Goal: Answer question/provide support: Share knowledge or assist other users

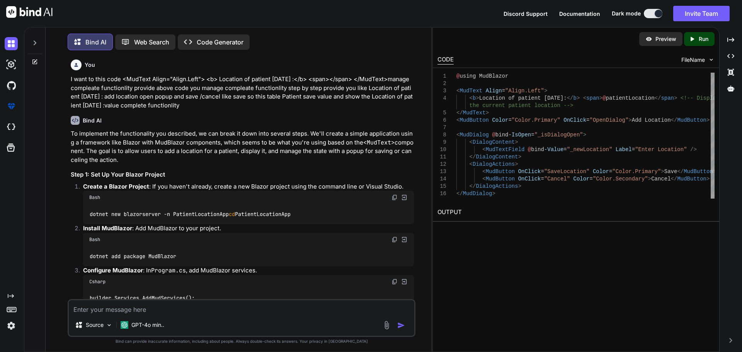
scroll to position [13439, 0]
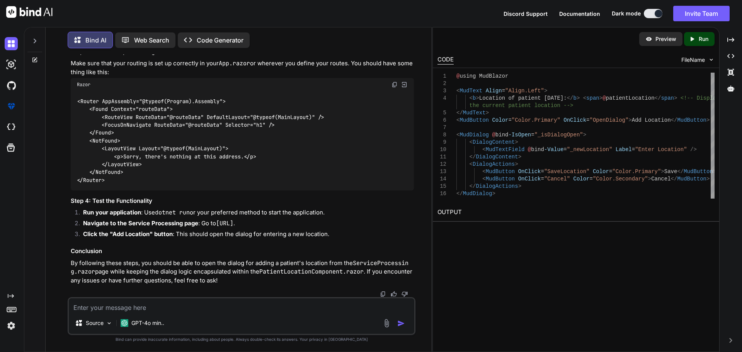
click at [236, 303] on textarea at bounding box center [241, 305] width 345 height 14
type textarea "O"
type textarea "x"
type textarea "I"
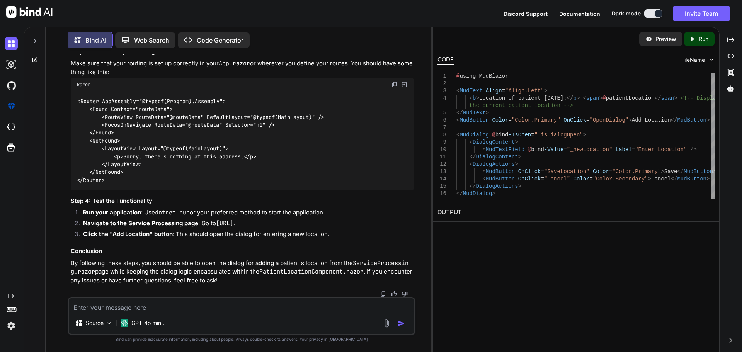
type textarea "x"
type textarea "I"
type textarea "x"
type textarea "I w"
type textarea "x"
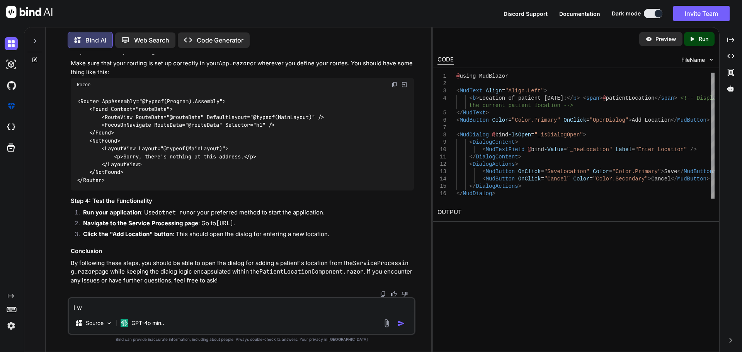
type textarea "I wa"
type textarea "x"
type textarea "I wan"
type textarea "x"
type textarea "I want"
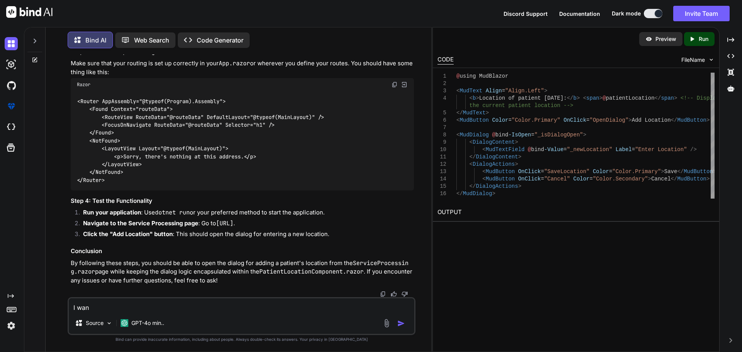
type textarea "x"
type textarea "I want"
type textarea "x"
type textarea "I want t"
type textarea "x"
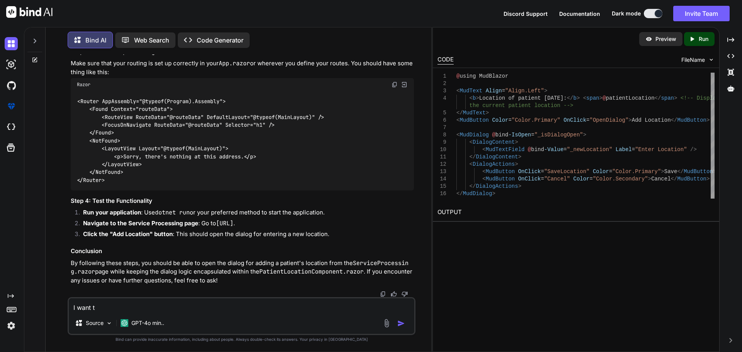
type textarea "I want to"
type textarea "x"
type textarea "I want to"
type textarea "x"
type textarea "I want to t"
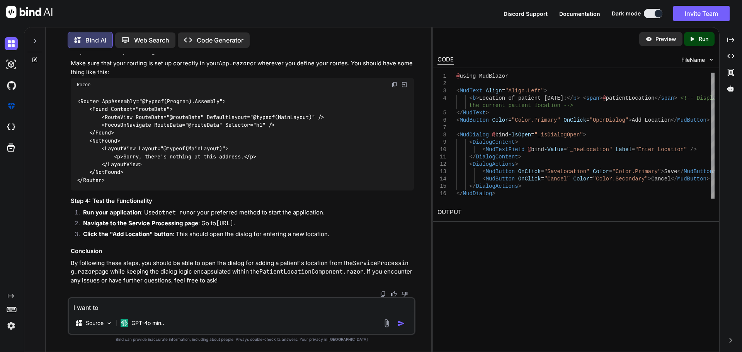
type textarea "x"
type textarea "I want to th"
type textarea "x"
type textarea "I want to thi"
type textarea "x"
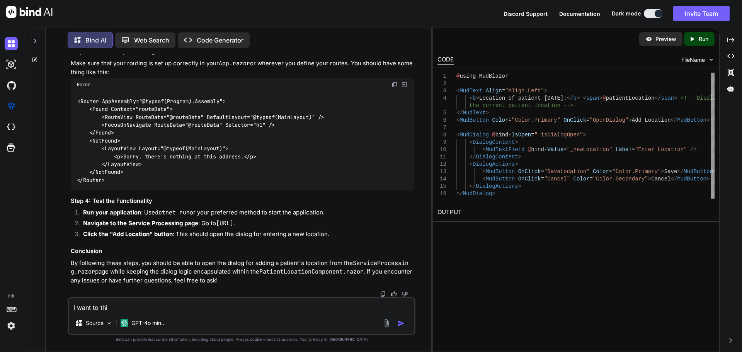
type textarea "I want to this"
type textarea "x"
type textarea "I want to this"
type textarea "x"
type textarea "I want to this d"
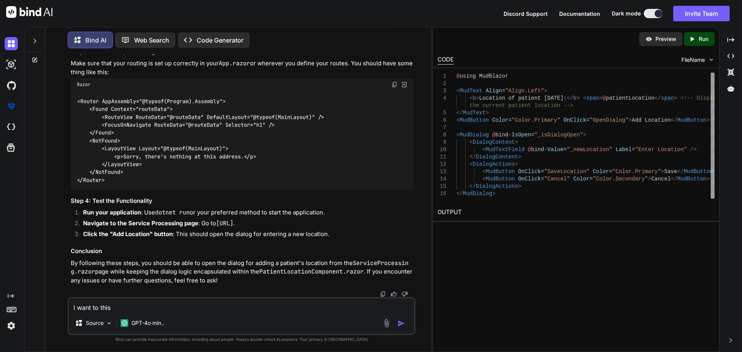
type textarea "x"
type textarea "I want to this da"
type textarea "x"
type textarea "I want to this dat"
type textarea "x"
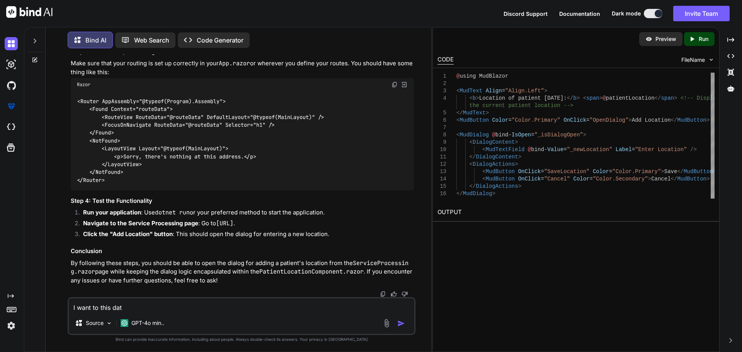
type textarea "I want to this data"
type textarea "x"
type textarea "I want to this dat"
type textarea "x"
type textarea "I want to this da"
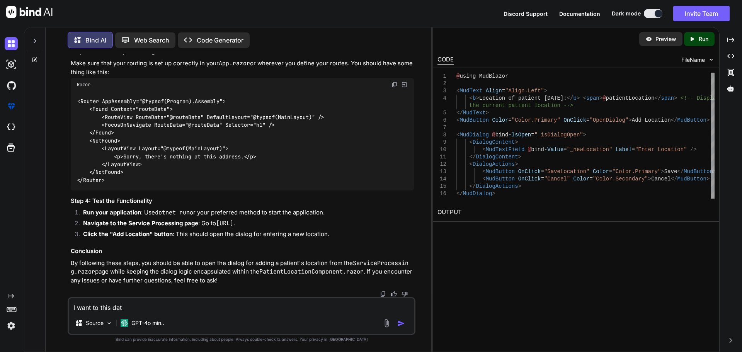
type textarea "x"
type textarea "I want to this d"
type textarea "x"
type textarea "I want to this"
type textarea "x"
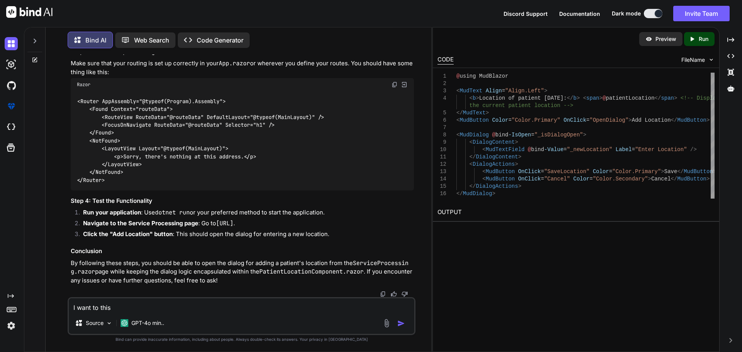
type textarea "I want to this t"
type textarea "x"
type textarea "I want to this ta"
type textarea "x"
type textarea "I want to this tab"
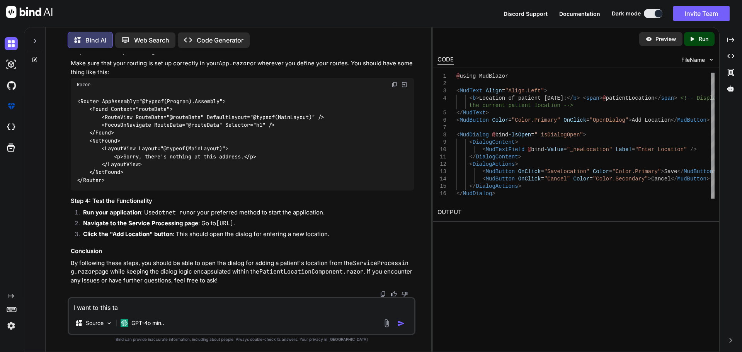
type textarea "x"
type textarea "I want to this tabl"
type textarea "x"
type textarea "I want to this table"
type textarea "x"
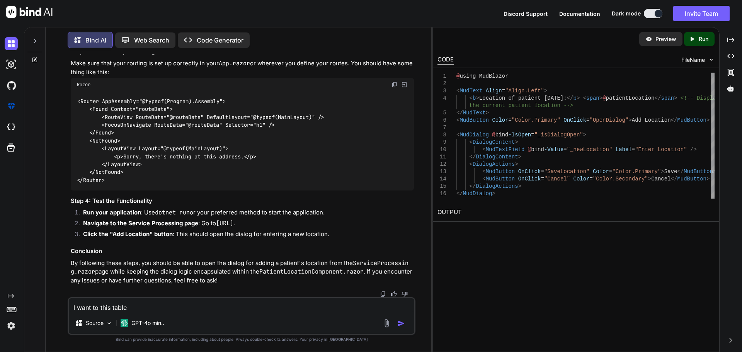
type textarea "I want to this table"
type textarea "x"
paste textarea "Location"
type textarea "I want to this table Location"
type textarea "x"
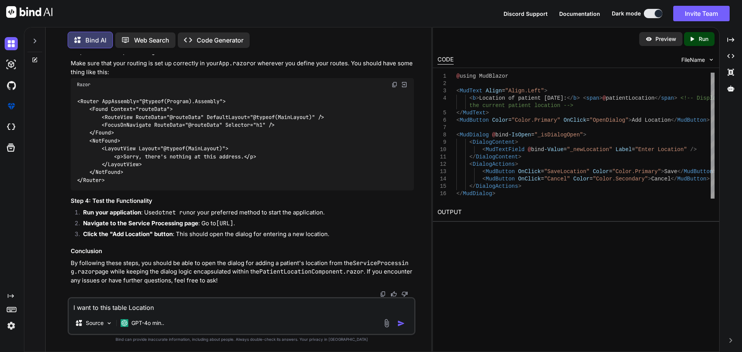
type textarea "I want to this table Location"
type textarea "x"
type textarea "I want to this table Location a"
type textarea "x"
type textarea "I want to this table Location an"
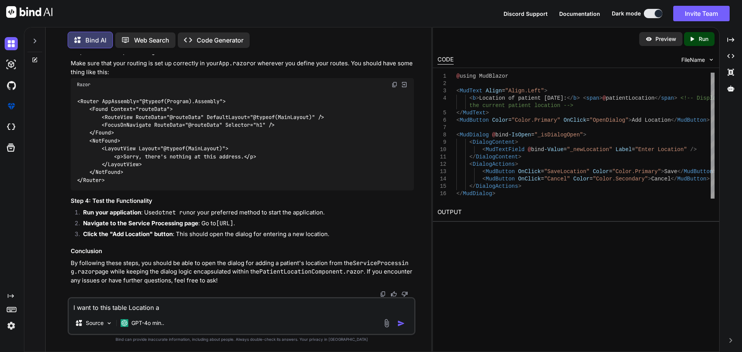
type textarea "x"
type textarea "I want to this table Location and"
type textarea "x"
type textarea "I want to this table Location and"
type textarea "x"
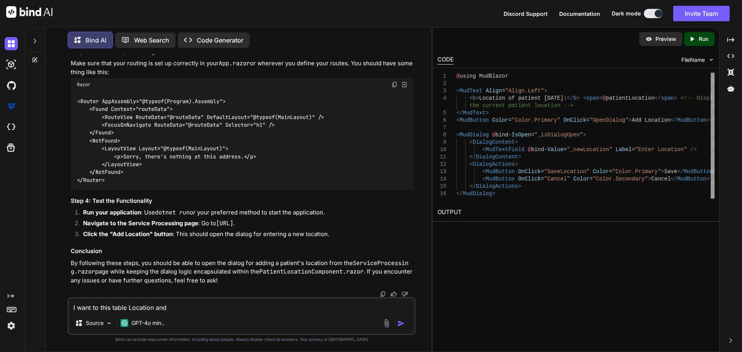
type textarea "I want to this table Location and t"
type textarea "x"
type textarea "I want to this table Location and th"
type textarea "x"
type textarea "I want to this table Location and thi"
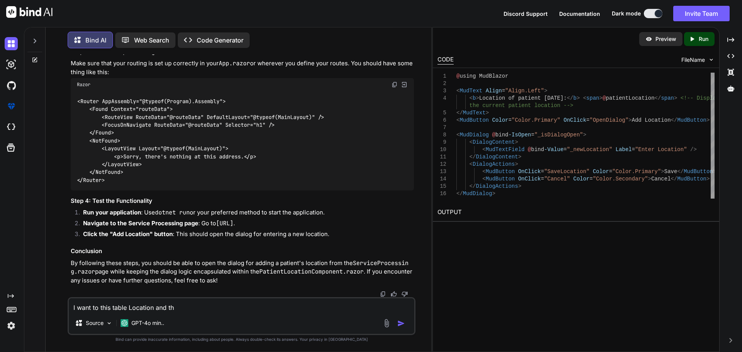
type textarea "x"
type textarea "I want to this table Location and this"
type textarea "x"
type textarea "I want to this table Location and this"
type textarea "x"
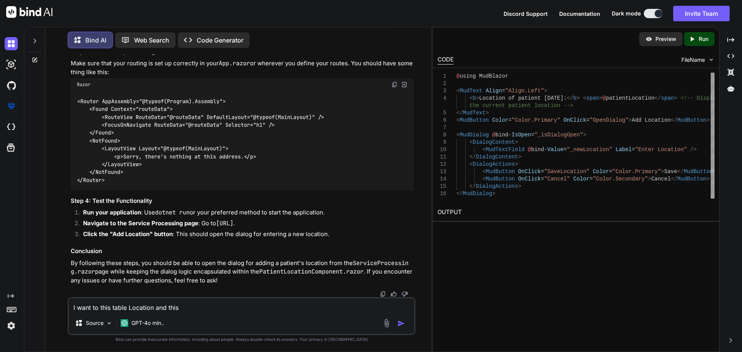
type textarea "I want to this table Location and this d"
type textarea "x"
type textarea "I want to this table Location and this da"
type textarea "x"
type textarea "I want to this table Location and this dat"
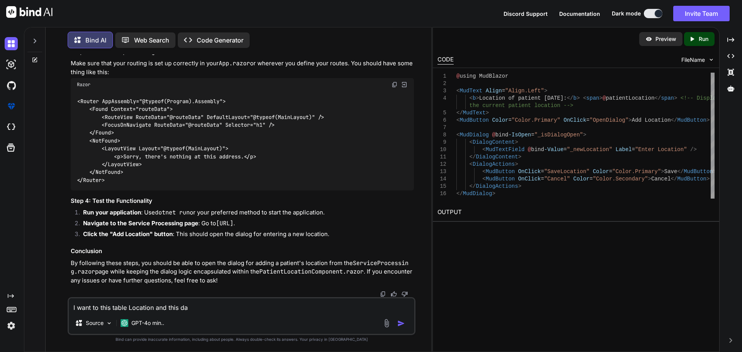
type textarea "x"
type textarea "I want to this table Location and this data"
type textarea "x"
type textarea "I want to this table Location and this data"
type textarea "x"
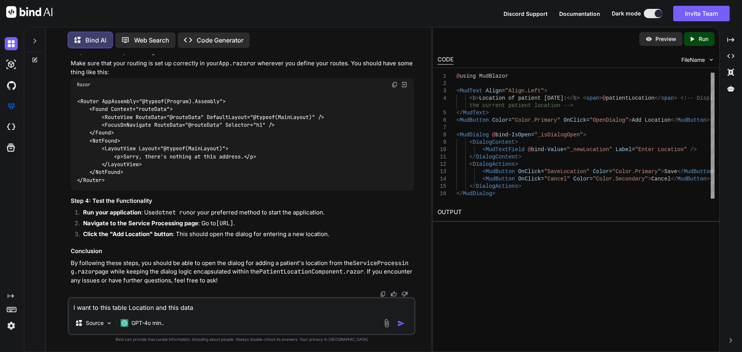
paste textarea "Id LocationName ReportingCode Active 1 Patient's Home - In-Person 12 1 2 Homele…"
type textarea "I want to this table Location and this data Id LocationName ReportingCode Activ…"
type textarea "x"
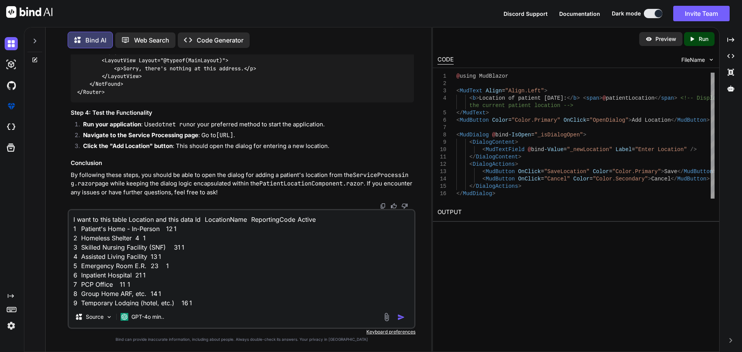
scroll to position [13466, 0]
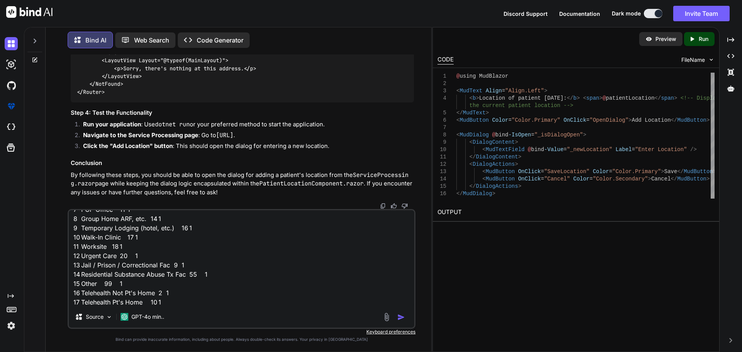
type textarea "I want to this table Location and this data Id LocationName ReportingCode Activ…"
type textarea "x"
type textarea "I want to this table Location and this data Id LocationName ReportingCode Activ…"
type textarea "x"
type textarea "I want to this table Location and this data Id LocationName ReportingCode Activ…"
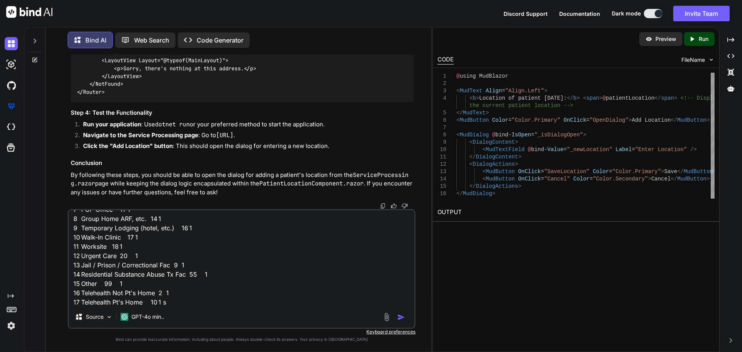
type textarea "x"
type textarea "I want to this table Location and this data Id LocationName ReportingCode Activ…"
type textarea "x"
type textarea "I want to this table Location and this data Id LocationName ReportingCode Activ…"
type textarea "x"
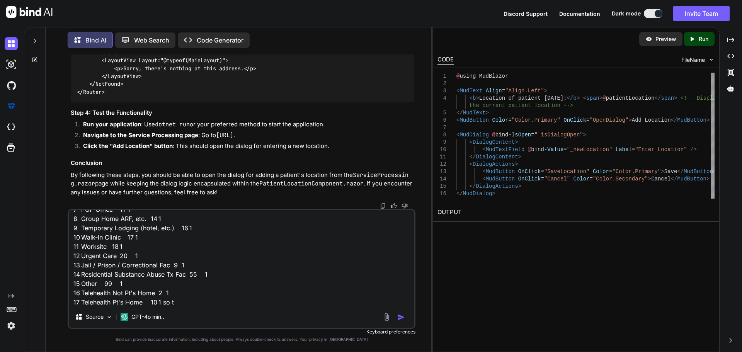
type textarea "I want to this table Location and this data Id LocationName ReportingCode Activ…"
type textarea "x"
type textarea "I want to this table Location and this data Id LocationName ReportingCode Activ…"
type textarea "x"
type textarea "I want to this table Location and this data Id LocationName ReportingCode Activ…"
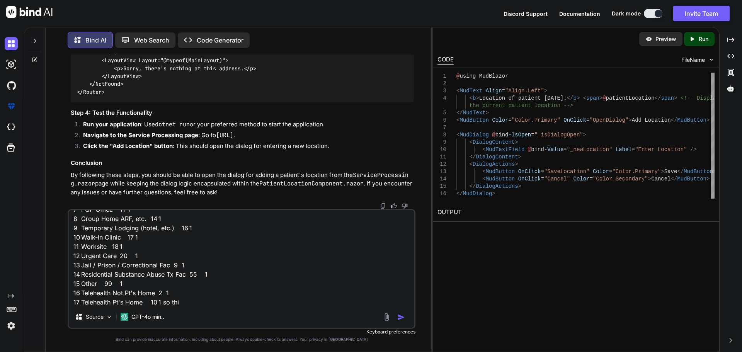
type textarea "x"
type textarea "I want to this table Location and this data Id LocationName ReportingCode Activ…"
type textarea "x"
type textarea "I want to this table Location and this data Id LocationName ReportingCode Activ…"
type textarea "x"
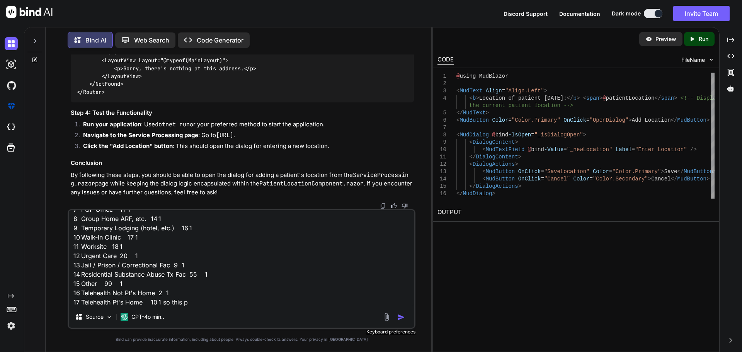
type textarea "I want to this table Location and this data Id LocationName ReportingCode Activ…"
type textarea "x"
type textarea "I want to this table Location and this data Id LocationName ReportingCode Activ…"
type textarea "x"
type textarea "I want to this table Location and this data Id LocationName ReportingCode Activ…"
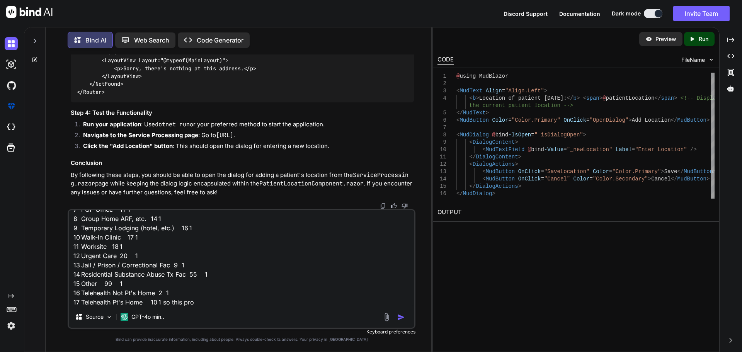
type textarea "x"
type textarea "I want to this table Location and this data Id LocationName ReportingCode Activ…"
type textarea "x"
type textarea "I want to this table Location and this data Id LocationName ReportingCode Activ…"
type textarea "x"
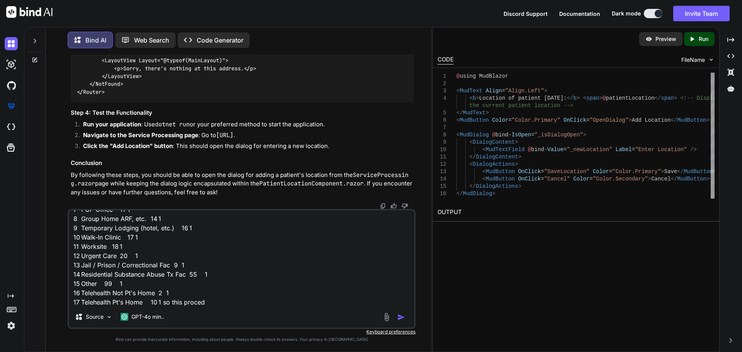
type textarea "I want to this table Location and this data Id LocationName ReportingCode Activ…"
type textarea "x"
type textarea "I want to this table Location and this data Id LocationName ReportingCode Activ…"
type textarea "x"
type textarea "I want to this table Location and this data Id LocationName ReportingCode Activ…"
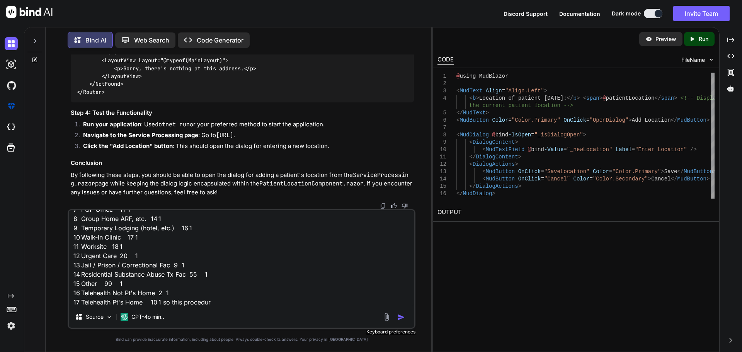
type textarea "x"
type textarea "I want to this table Location and this data Id LocationName ReportingCode Activ…"
type textarea "x"
paste textarea "USE [MasterCare-HLTR-Dev] GO /****** Object: StoredProcedure [dbo].[spGetActive…"
type textarea "I want to this table Location and this data Id LocationName ReportingCode Activ…"
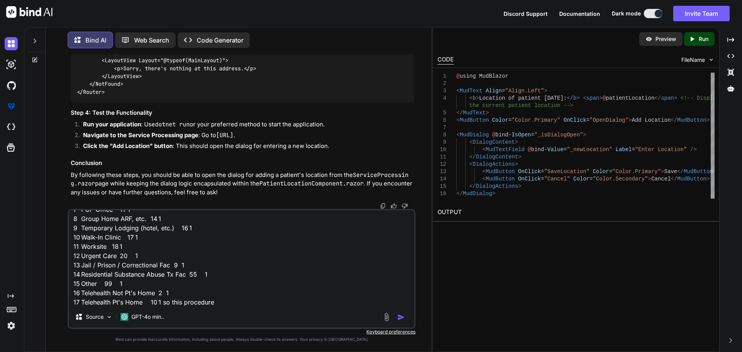
type textarea "x"
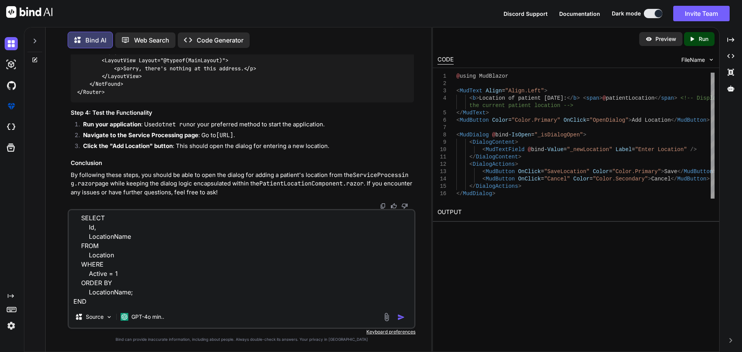
type textarea "I want to this table Location and this data Id LocationName ReportingCode Activ…"
type textarea "x"
type textarea "I want to this table Location and this data Id LocationName ReportingCode Activ…"
type textarea "x"
type textarea "I want to this table Location and this data Id LocationName ReportingCode Activ…"
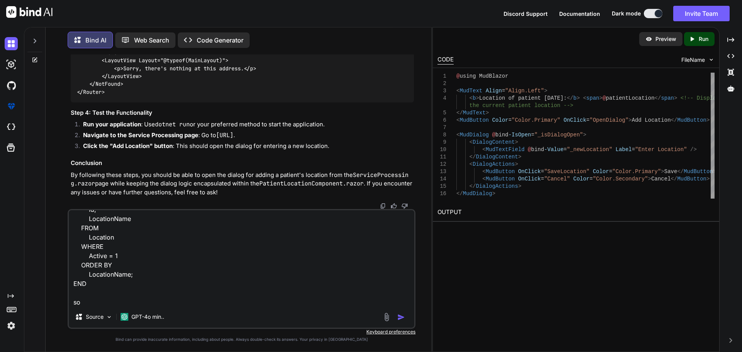
type textarea "x"
type textarea "I want to this table Location and this data Id LocationName ReportingCode Activ…"
type textarea "x"
type textarea "I want to this table Location and this data Id LocationName ReportingCode Activ…"
type textarea "x"
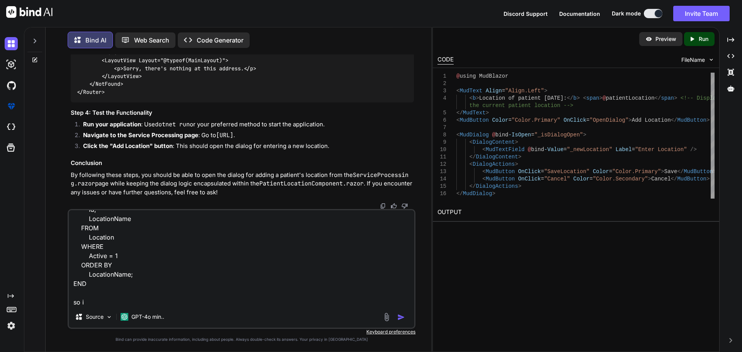
type textarea "I want to this table Location and this data Id LocationName ReportingCode Activ…"
type textarea "x"
type textarea "I want to this table Location and this data Id LocationName ReportingCode Activ…"
type textarea "x"
type textarea "I want to this table Location and this data Id LocationName ReportingCode Activ…"
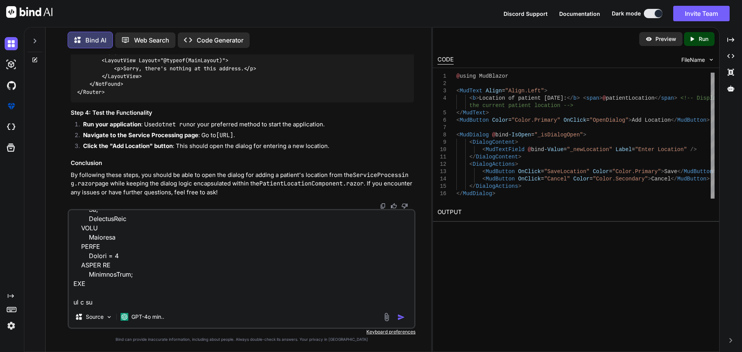
type textarea "x"
type textarea "I want to this table Location and this data Id LocationName ReportingCode Activ…"
type textarea "x"
type textarea "I want to this table Location and this data Id LocationName ReportingCode Activ…"
type textarea "x"
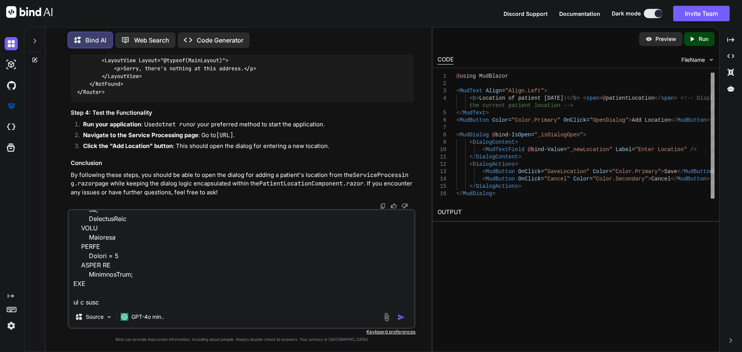
type textarea "I want to this table Location and this data Id LocationName ReportingCode Activ…"
type textarea "x"
type textarea "I want to this table Location and this data Id LocationName ReportingCode Activ…"
type textarea "x"
type textarea "I want to this table Location and this data Id LocationName ReportingCode Activ…"
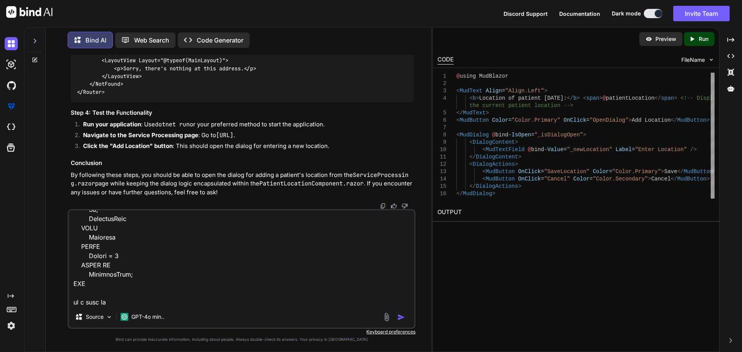
type textarea "x"
type textarea "I want to this table Location and this data Id LocationName ReportingCode Activ…"
type textarea "x"
paste textarea "Id LocationName ReportingCode Active 11 Worksite 18 1 12 Urgent Care 20 1"
type textarea "I want to this table Location and this data Id LocationName ReportingCode Activ…"
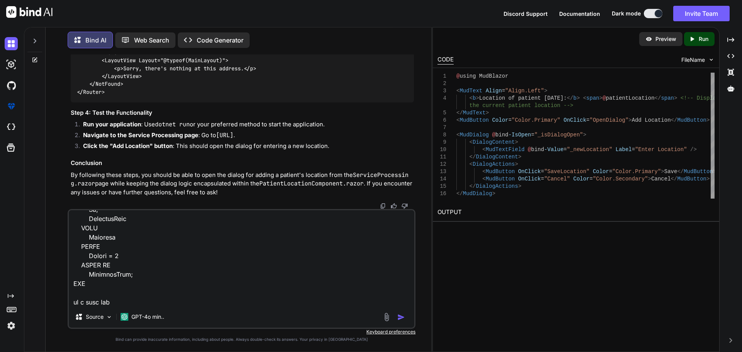
type textarea "x"
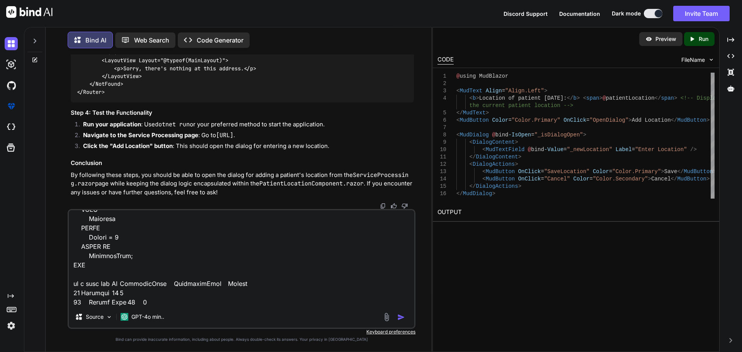
click at [112, 284] on textarea at bounding box center [241, 258] width 345 height 96
type textarea "I want to this table Location and this data Id LocationName ReportingCode Activ…"
type textarea "x"
type textarea "I want to this table Location and this data Id LocationName ReportingCode Activ…"
type textarea "x"
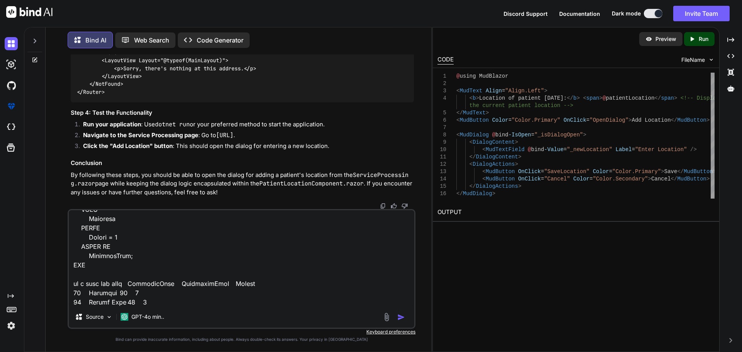
type textarea "I want to this table Location and this data Id LocationName ReportingCode Activ…"
type textarea "x"
type textarea "I want to this table Location and this data Id LocationName ReportingCode Activ…"
type textarea "x"
type textarea "I want to this table Location and this data Id LocationName ReportingCode Activ…"
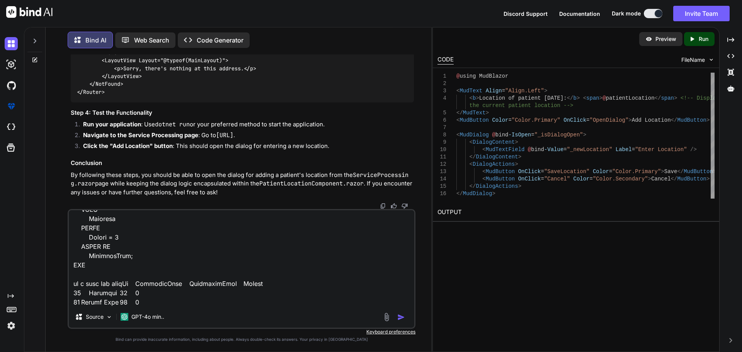
type textarea "x"
type textarea "I want to this table Location and this data Id LocationName ReportingCode Activ…"
type textarea "x"
type textarea "I want to this table Location and this data Id LocationName ReportingCode Activ…"
type textarea "x"
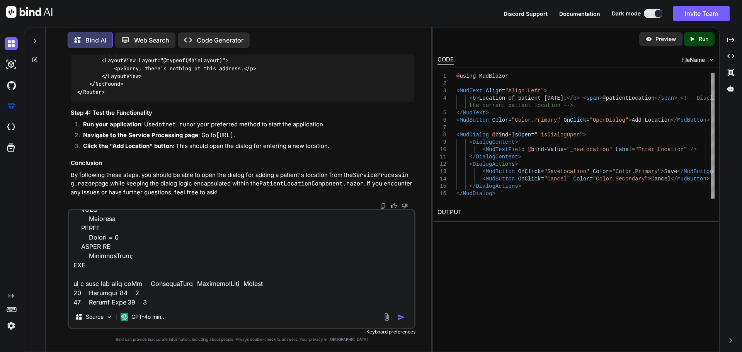
type textarea "I want to this table Location and this data Id LocationName ReportingCode Activ…"
type textarea "x"
type textarea "I want to this table Location and this data Id LocationName ReportingCode Activ…"
type textarea "x"
type textarea "I want to this table Location and this data Id LocationName ReportingCode Activ…"
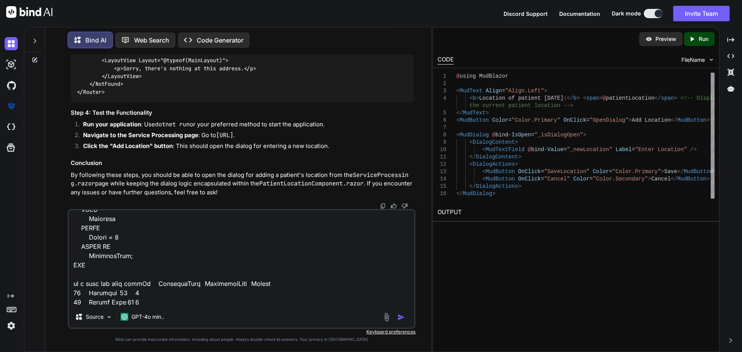
type textarea "x"
click at [163, 301] on textarea at bounding box center [241, 258] width 345 height 96
type textarea "I want to this table Location and this data Id LocationName ReportingCode Activ…"
type textarea "x"
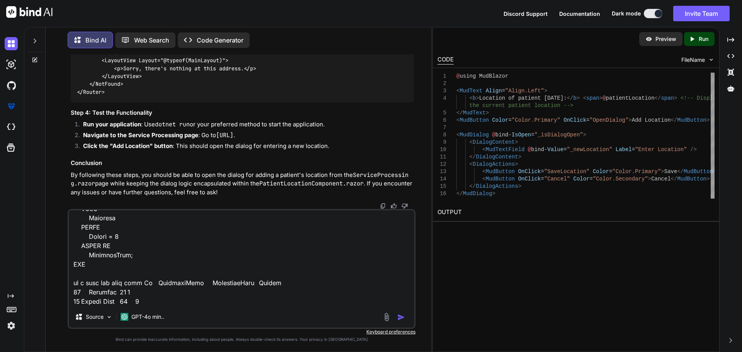
type textarea "I want to this table Location and this data Id LocationName ReportingCode Activ…"
type textarea "x"
type textarea "I want to this table Location and this data Id LocationName ReportingCode Activ…"
type textarea "x"
type textarea "I want to this table Location and this data Id LocationName ReportingCode Activ…"
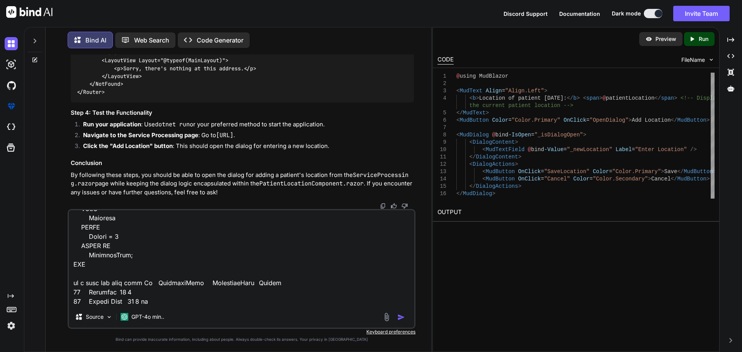
type textarea "x"
type textarea "I want to this table Location and this data Id LocationName ReportingCode Activ…"
type textarea "x"
type textarea "I want to this table Location and this data Id LocationName ReportingCode Activ…"
type textarea "x"
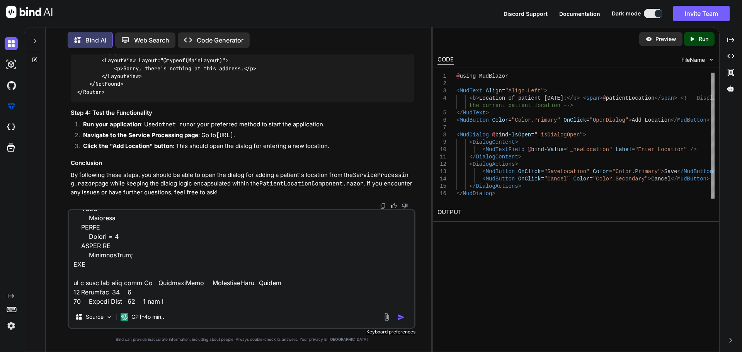
type textarea "I want to this table Location and this data Id LocationName ReportingCode Activ…"
type textarea "x"
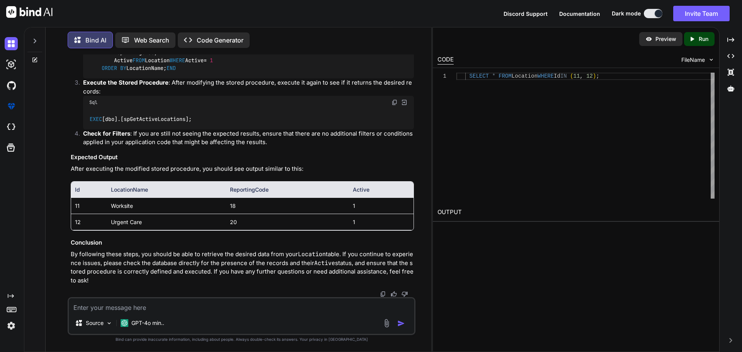
scroll to position [14055, 0]
click at [241, 308] on textarea at bounding box center [241, 305] width 345 height 14
paste textarea "<TemplateColumn Title="Location Type" Resizable="true" Width="200px"> <CellTemp…"
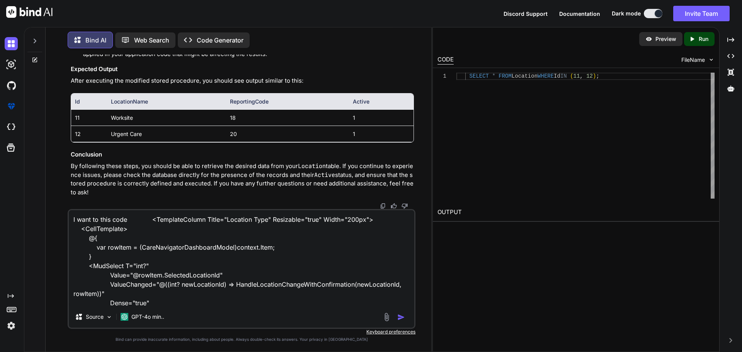
scroll to position [94, 0]
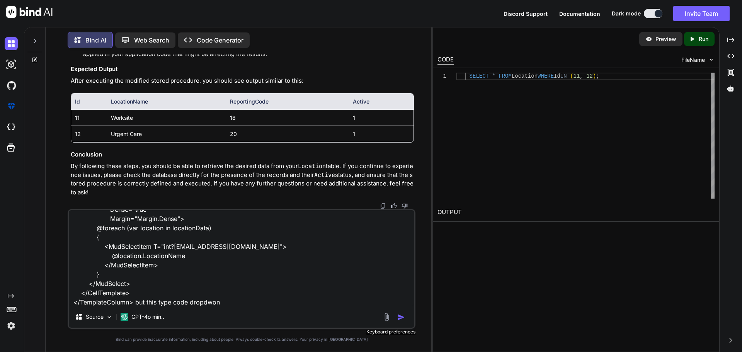
paste textarea "<MudItem xs="3"> <MudTextField T="string" Label="Location" Required="true" Requ…"
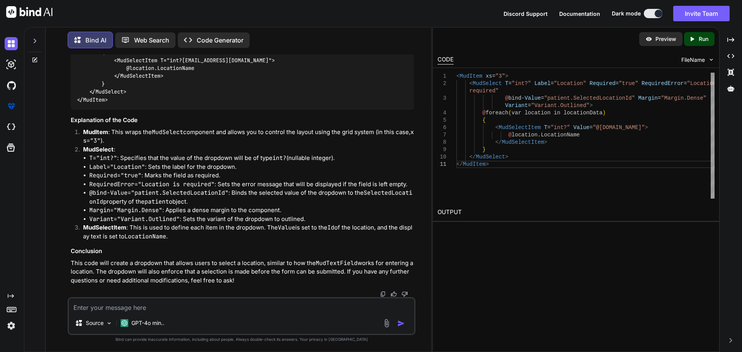
scroll to position [14438, 0]
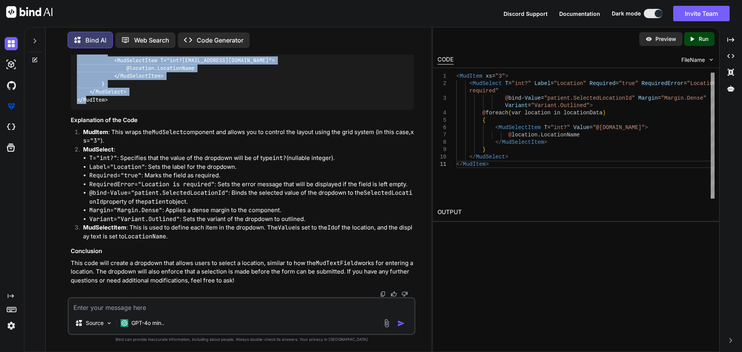
drag, startPoint x: 114, startPoint y: 177, endPoint x: 77, endPoint y: 92, distance: 92.7
click at [77, 92] on div "<MudItem xs="3"> <MudSelect T="int?" Label="Location" Required="true" RequiredE…" at bounding box center [242, 60] width 343 height 99
copy code "<MudItem xs="3"> <MudSelect T="int?" Label="Location" Required="true" RequiredE…"
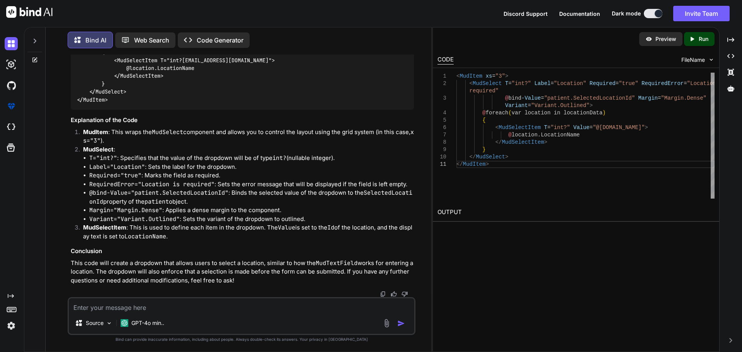
click at [224, 315] on div "Source GPT-4o min.." at bounding box center [242, 316] width 348 height 38
click at [223, 305] on textarea at bounding box center [241, 305] width 345 height 14
paste textarea "<MudPaper Class="container overflow-auto" Width="1200px" MaxHeight="70Vh"> <Edi…"
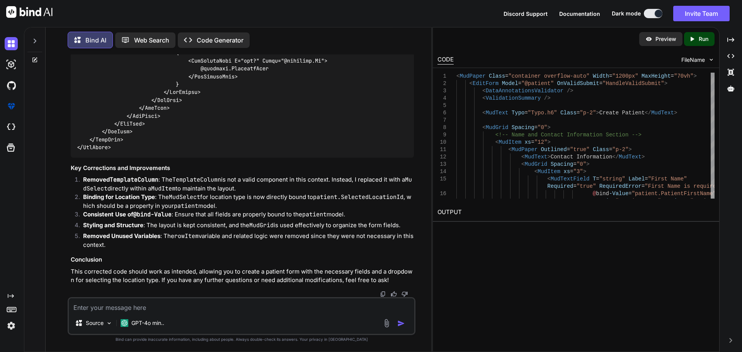
scroll to position [15407, 0]
click at [164, 308] on textarea at bounding box center [241, 305] width 345 height 14
paste textarea "<MudItem xs="3"> @* <MudSelect T="string" Label="Location Type" @bind-Value="pa…"
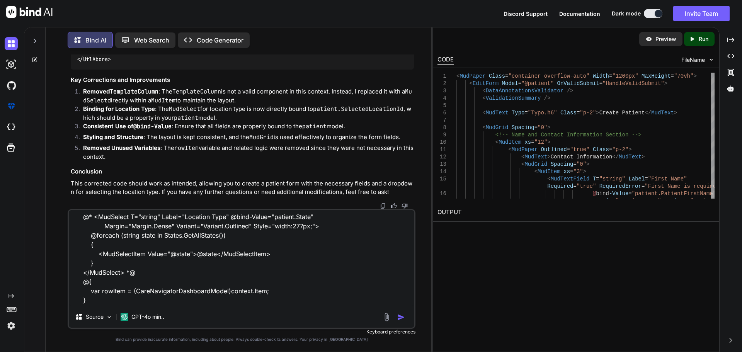
scroll to position [0, 0]
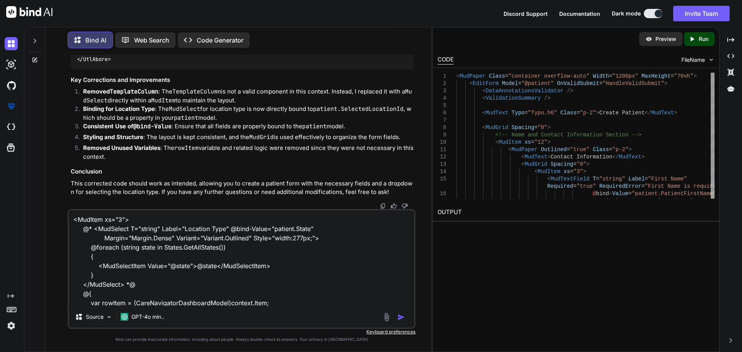
drag, startPoint x: 145, startPoint y: 285, endPoint x: 80, endPoint y: 228, distance: 86.3
click at [80, 228] on textarea "<MudItem xs="3"> @* <MudSelect T="string" Label="Location Type" @bind-Value="pa…" at bounding box center [241, 258] width 345 height 96
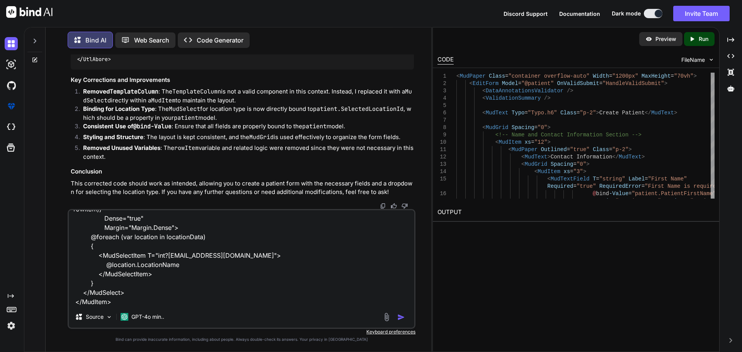
scroll to position [85, 0]
click at [130, 300] on textarea "<MudItem xs="3"> @{ var rowItem = (CareNavigatorDashboardModel)context.Item; } …" at bounding box center [241, 258] width 345 height 96
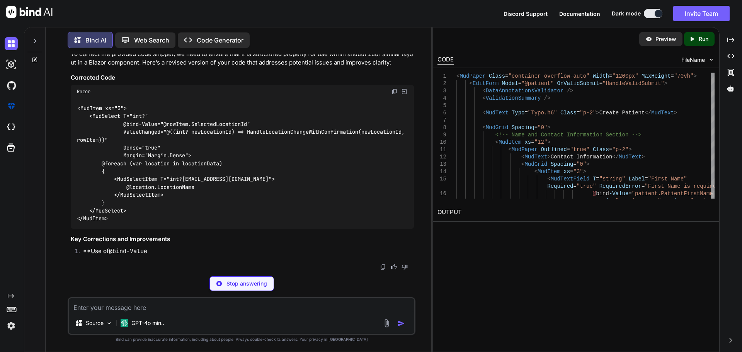
scroll to position [15850, 0]
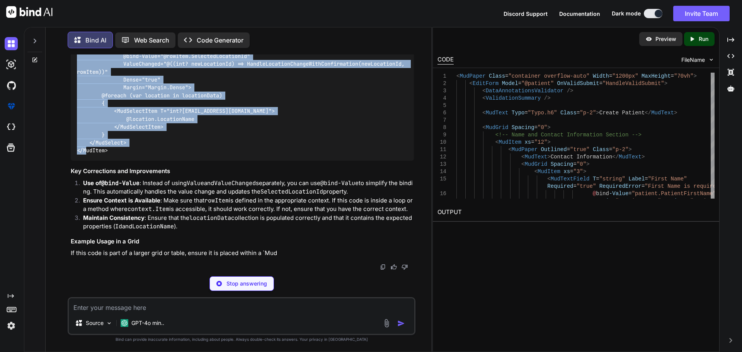
drag, startPoint x: 116, startPoint y: 218, endPoint x: 74, endPoint y: 105, distance: 121.2
click at [74, 105] on div "<MudItem xs="3"> <MudSelect T="int?" @bind-Value="@rowItem.SelectedLocationId" …" at bounding box center [242, 95] width 343 height 131
copy code "<MudItem xs="3"> <MudSelect T="int?" @bind-Value="@rowItem.SelectedLocationId" …"
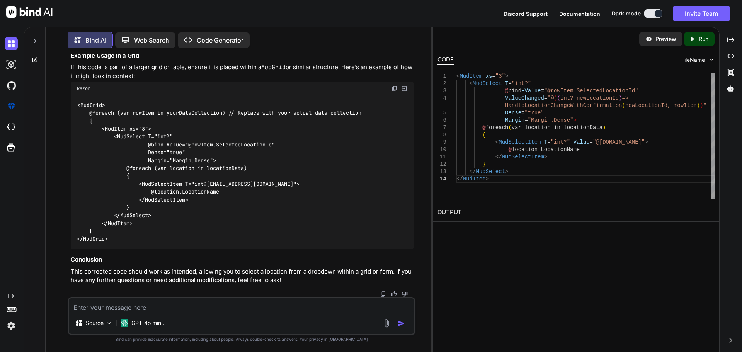
click at [161, 305] on textarea at bounding box center [241, 305] width 345 height 14
paste textarea "<MudGrid Spacing="0"> <!-- Name and Contact Information Section --> <MudItem xs…"
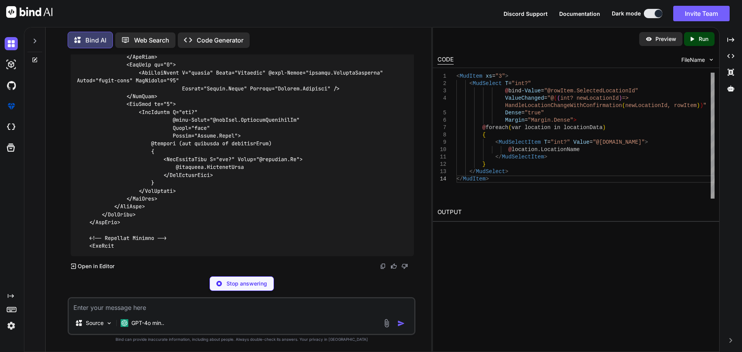
scroll to position [17286, 0]
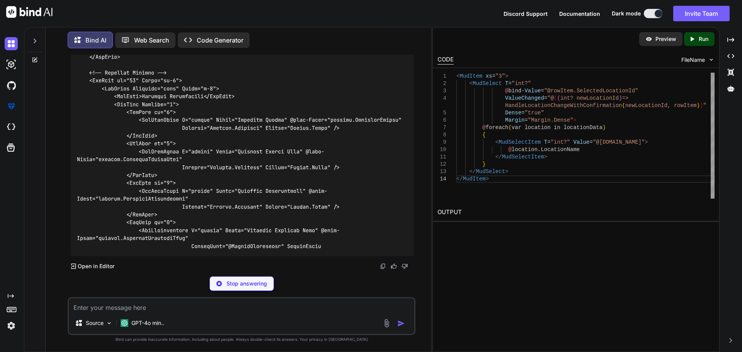
drag, startPoint x: 127, startPoint y: 105, endPoint x: 153, endPoint y: 191, distance: 89.6
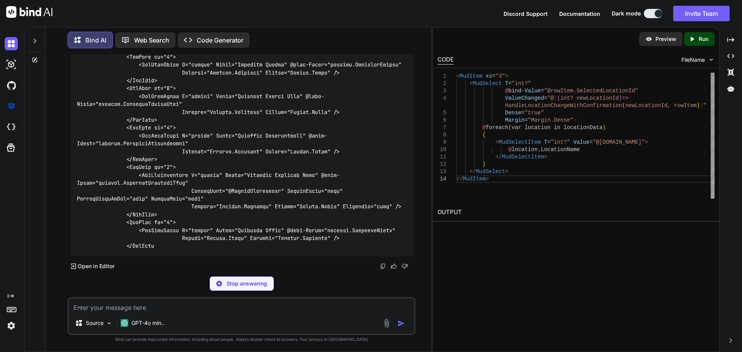
drag, startPoint x: 161, startPoint y: 198, endPoint x: 135, endPoint y: 177, distance: 34.0
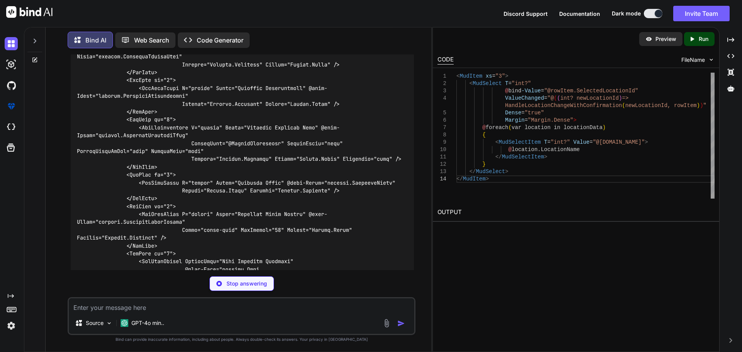
drag, startPoint x: 159, startPoint y: 199, endPoint x: 148, endPoint y: 194, distance: 12.6
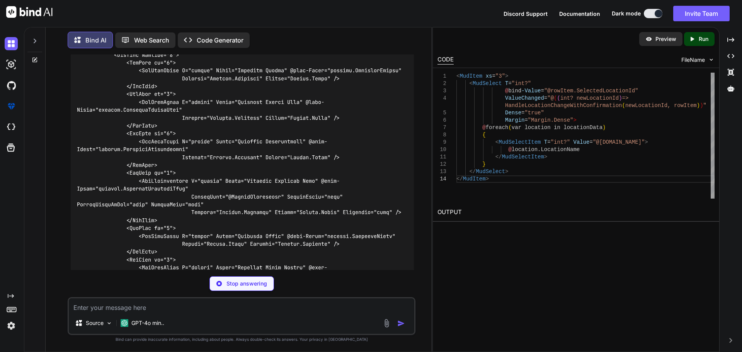
scroll to position [17232, 0]
drag, startPoint x: 163, startPoint y: 255, endPoint x: 128, endPoint y: 158, distance: 103.3
click at [128, 158] on div at bounding box center [242, 335] width 343 height 1635
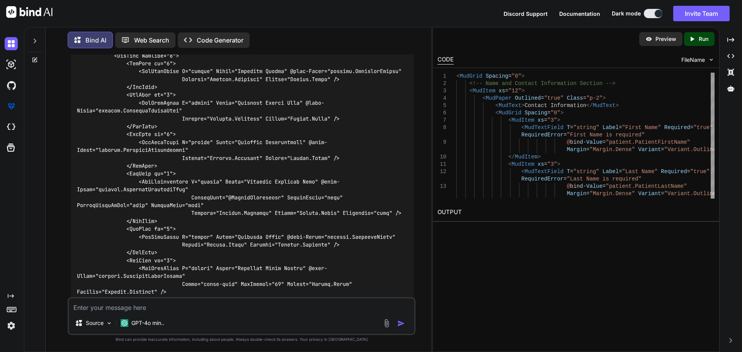
copy code "<MudItem xs="3"> <MudSelect T="int?" @bind-Value="@rowItem.SelectedLocationId" …"
click at [190, 303] on textarea at bounding box center [241, 305] width 345 height 14
paste textarea "<MudItem xs="3"> @{ var rowItem = (PatientModel)context.Item; } <MudSelect T="i…"
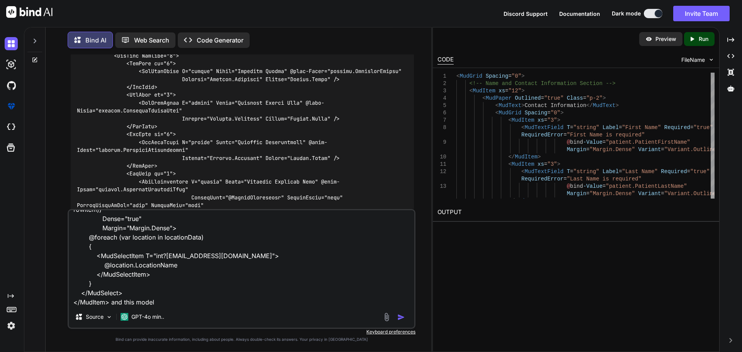
paste textarea "private PatientModel patient { get; set; } = new();"
paste textarea "using SupportLibrary.Models.Dashboards; using System.ComponentModel.DataAnnotat…"
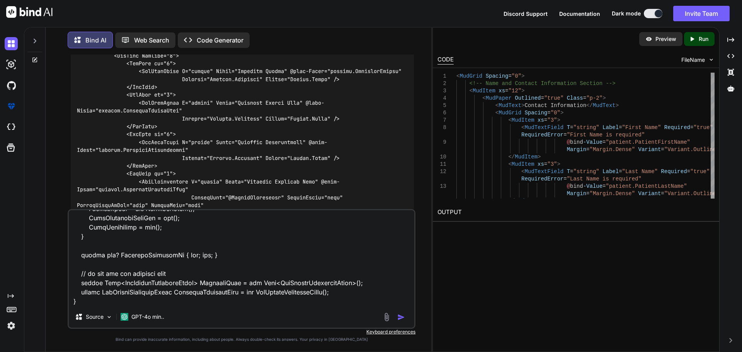
paste textarea "// List of options for the dropdown private List<GetActiveLocationsModel> locat…"
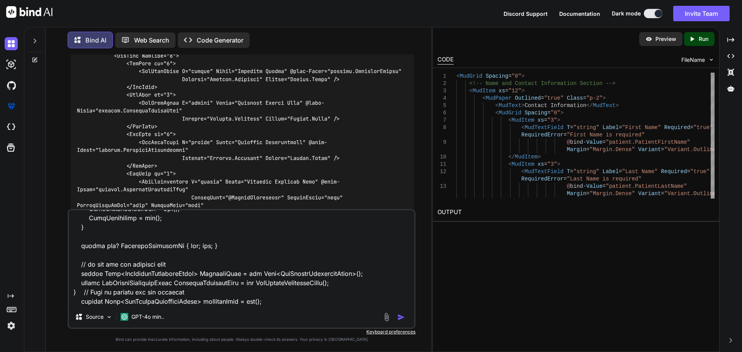
scroll to position [965, 0]
paste textarea "private async Task HandleLocationChangeWithConfirmation(int? newLocationId, Car…"
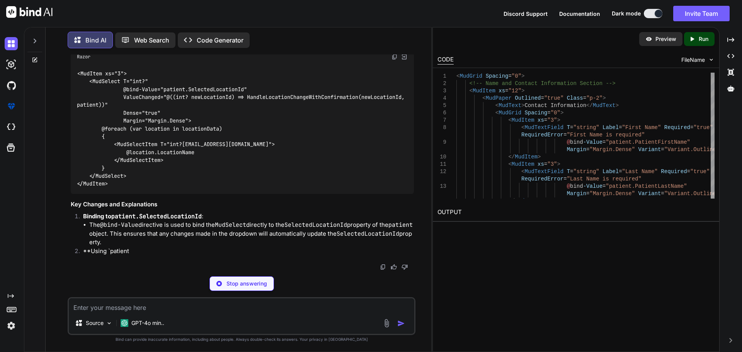
scroll to position [19194, 0]
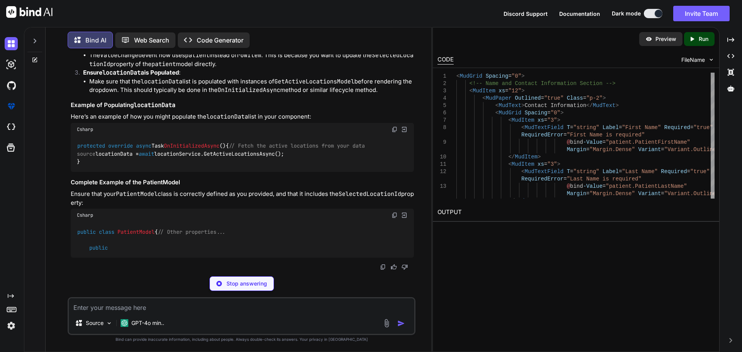
drag, startPoint x: 116, startPoint y: 184, endPoint x: 75, endPoint y: 71, distance: 120.0
copy code "<MudItem xs="3"> <MudSelect T="int?" @bind-Value="patient.SelectedLocationId" V…"
